Goal: Information Seeking & Learning: Learn about a topic

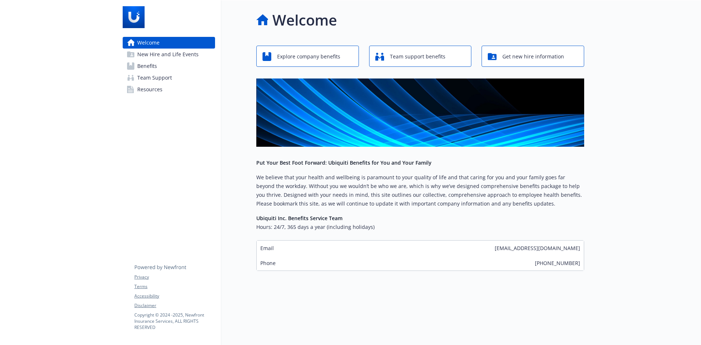
click at [192, 58] on span "New Hire and Life Events" at bounding box center [167, 55] width 61 height 12
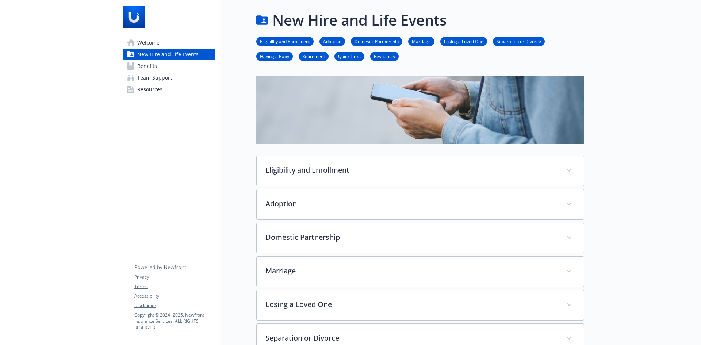
click at [157, 64] on link "Benefits" at bounding box center [169, 66] width 92 height 12
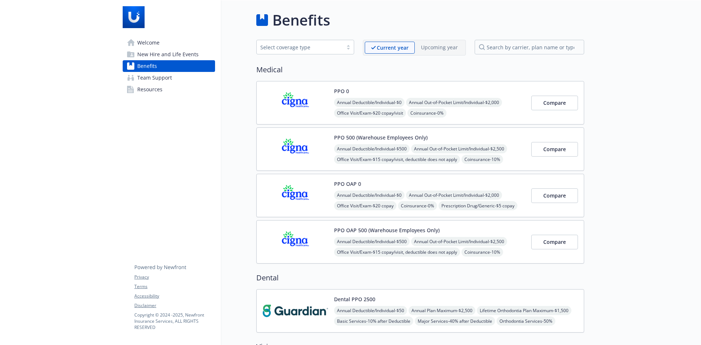
click at [142, 53] on span "New Hire and Life Events" at bounding box center [167, 55] width 61 height 12
